Goal: Information Seeking & Learning: Learn about a topic

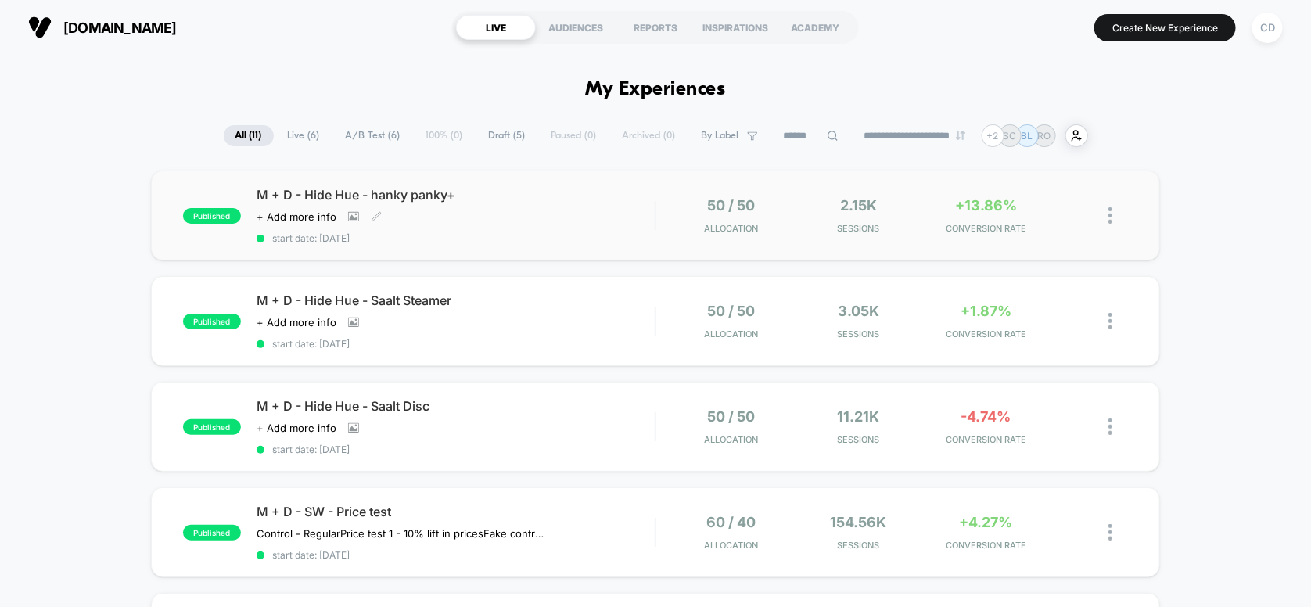
click at [548, 203] on div "M + D - Hide Hue - hanky panky+ Click to view images Click to edit experience d…" at bounding box center [456, 215] width 399 height 57
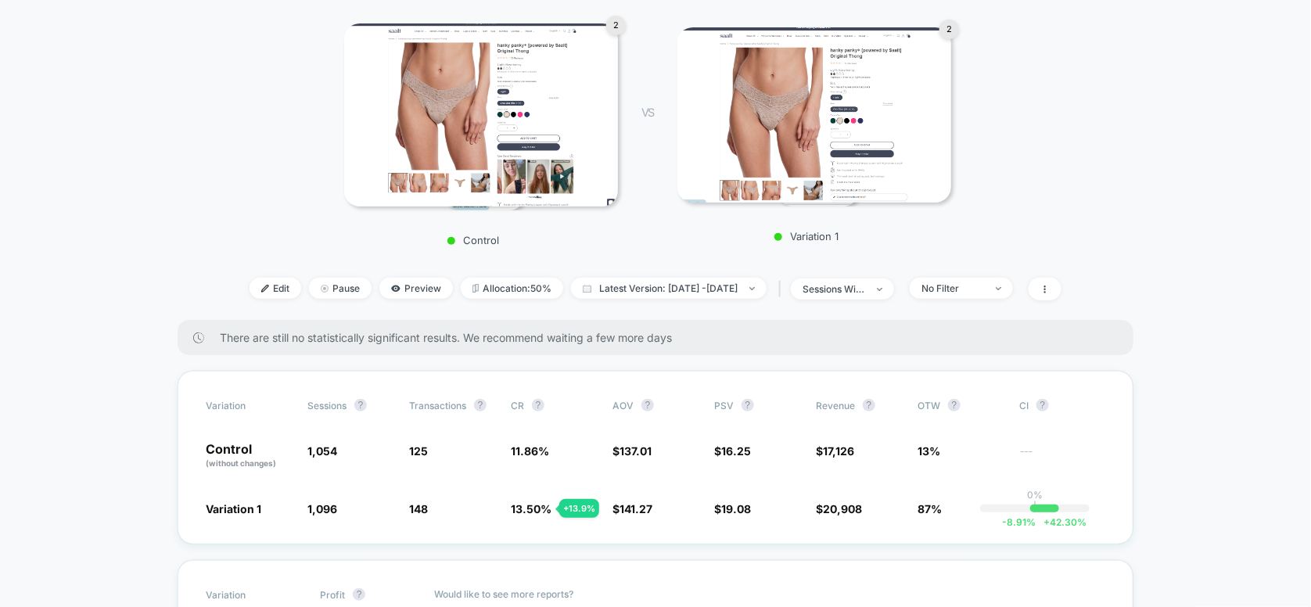
scroll to position [104, 0]
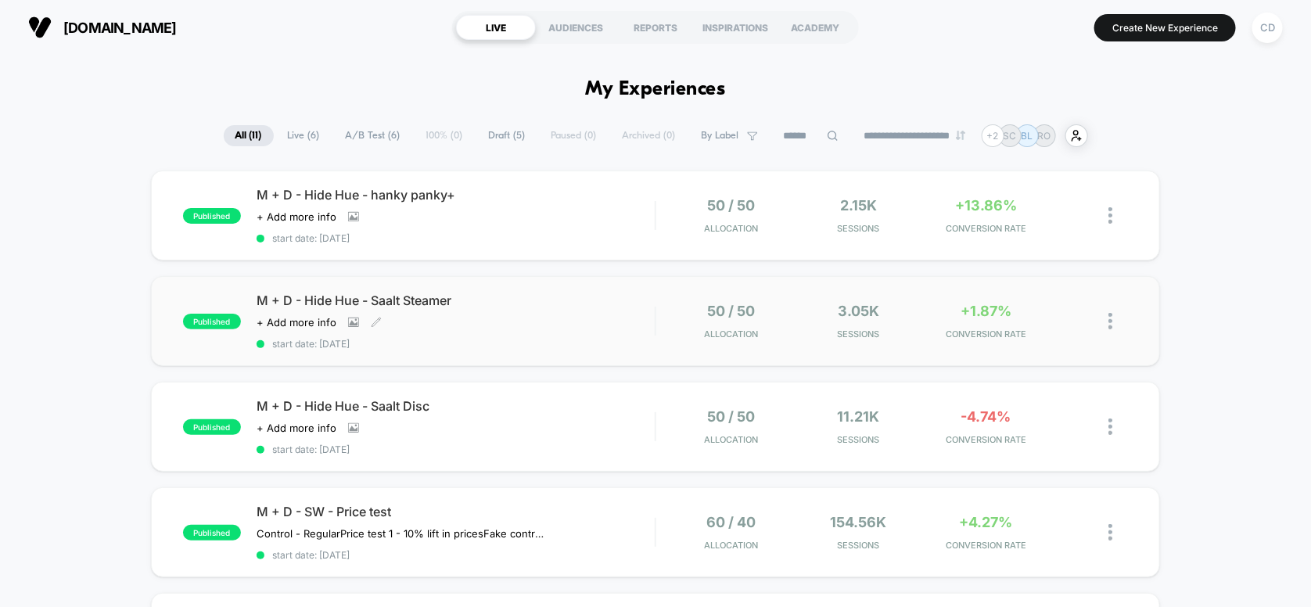
click at [508, 320] on div "Click to view images Click to edit experience details + Add more info" at bounding box center [396, 322] width 279 height 13
click at [495, 429] on div "Click to view images Click to edit experience details + Add more info" at bounding box center [396, 428] width 279 height 13
